Goal: Complete application form

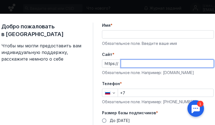
click at [131, 62] on input "Cайт *" at bounding box center [167, 64] width 93 height 8
paste input "[DOMAIN_NAME][URL]"
type input "[DOMAIN_NAME][URL]"
click at [116, 34] on input "Имя *" at bounding box center [158, 35] width 112 height 8
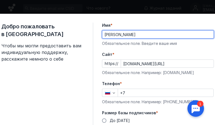
type input "[PERSON_NAME]"
click at [135, 91] on input "+7" at bounding box center [166, 93] width 96 height 8
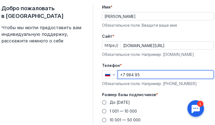
scroll to position [28, 0]
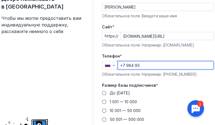
click at [143, 64] on input "+7 984 95" at bounding box center [166, 66] width 96 height 8
click at [156, 66] on input "[PHONE_NUMBER]" at bounding box center [166, 66] width 96 height 8
type input "[PHONE_NUMBER]"
click at [171, 116] on div "До [DATE] 1 001 — 10 000 10 001 — 50 000 50 001 — 500 000 Более 500 000" at bounding box center [158, 111] width 112 height 41
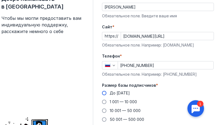
click at [107, 93] on span at bounding box center [104, 93] width 4 height 4
click at [0, 0] on input "До [DATE]" at bounding box center [0, 0] width 0 height 0
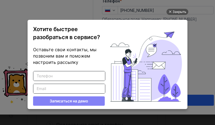
scroll to position [0, 0]
click at [174, 12] on div "Закрыть" at bounding box center [180, 12] width 14 height 6
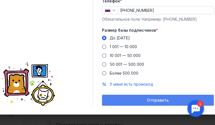
click at [161, 98] on span "Отправить" at bounding box center [158, 100] width 22 height 5
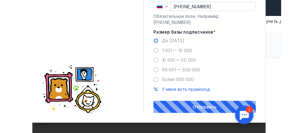
scroll to position [88, 0]
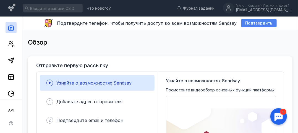
click at [247, 22] on span "Подтвердить" at bounding box center [258, 23] width 27 height 5
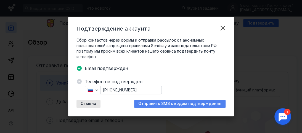
click at [207, 105] on span "Отправить SMS с кодом подтверждения" at bounding box center [179, 104] width 83 height 5
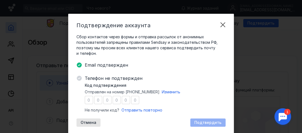
type input "4"
type input "9"
type input "6"
type input "1"
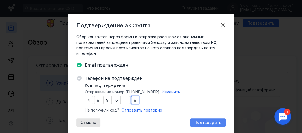
type input "9"
click at [204, 124] on span "Подтвердить" at bounding box center [207, 123] width 27 height 5
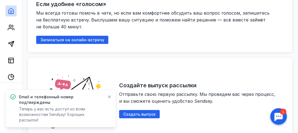
scroll to position [249, 0]
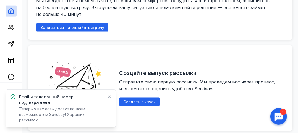
click at [109, 99] on icon at bounding box center [109, 97] width 3 height 3
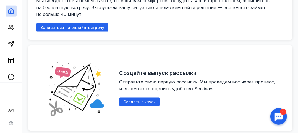
click at [281, 116] on div at bounding box center [278, 116] width 17 height 17
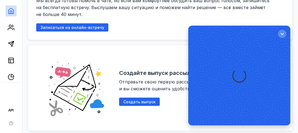
scroll to position [0, 0]
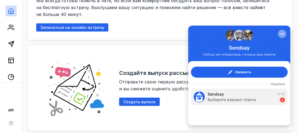
click at [280, 34] on div "button" at bounding box center [282, 34] width 6 height 6
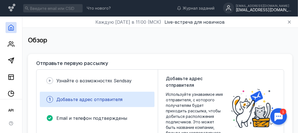
click at [261, 11] on div "[EMAIL_ADDRESS][DOMAIN_NAME]" at bounding box center [263, 10] width 55 height 5
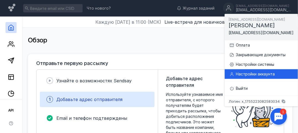
click at [247, 75] on div "Настройки аккаунта" at bounding box center [264, 75] width 57 height 6
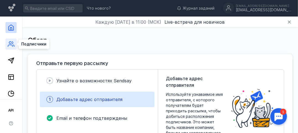
click at [9, 45] on icon at bounding box center [11, 44] width 7 height 7
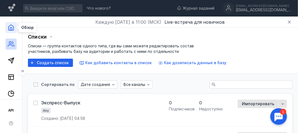
click at [10, 28] on polyline at bounding box center [11, 29] width 2 height 3
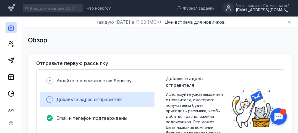
click at [250, 9] on div "[EMAIL_ADDRESS][DOMAIN_NAME]" at bounding box center [263, 10] width 55 height 5
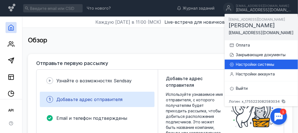
click at [242, 64] on div "Настройки системы" at bounding box center [264, 65] width 57 height 6
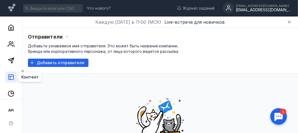
click at [10, 77] on icon at bounding box center [11, 77] width 7 height 7
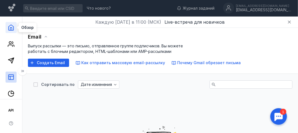
click at [9, 30] on icon at bounding box center [11, 27] width 7 height 7
